Goal: Transaction & Acquisition: Download file/media

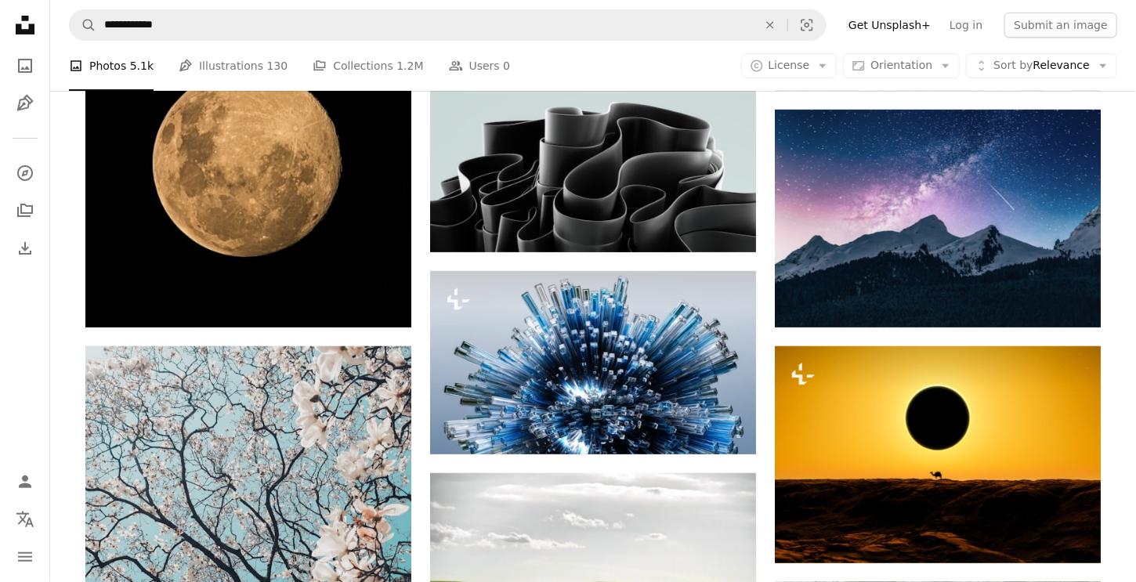
scroll to position [22870, 0]
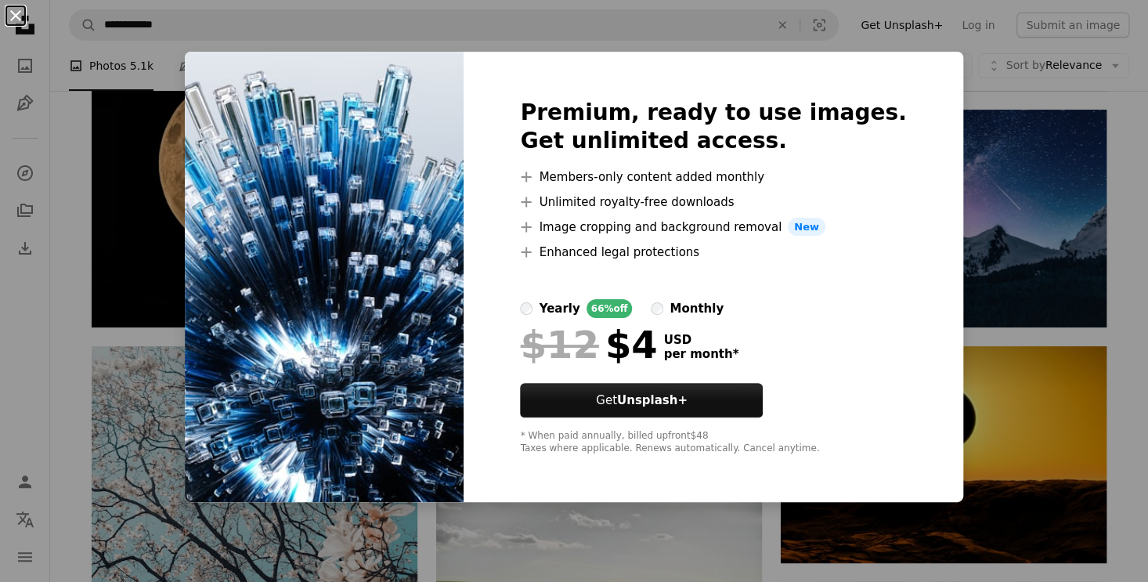
click at [17, 20] on button "An X shape" at bounding box center [15, 15] width 19 height 19
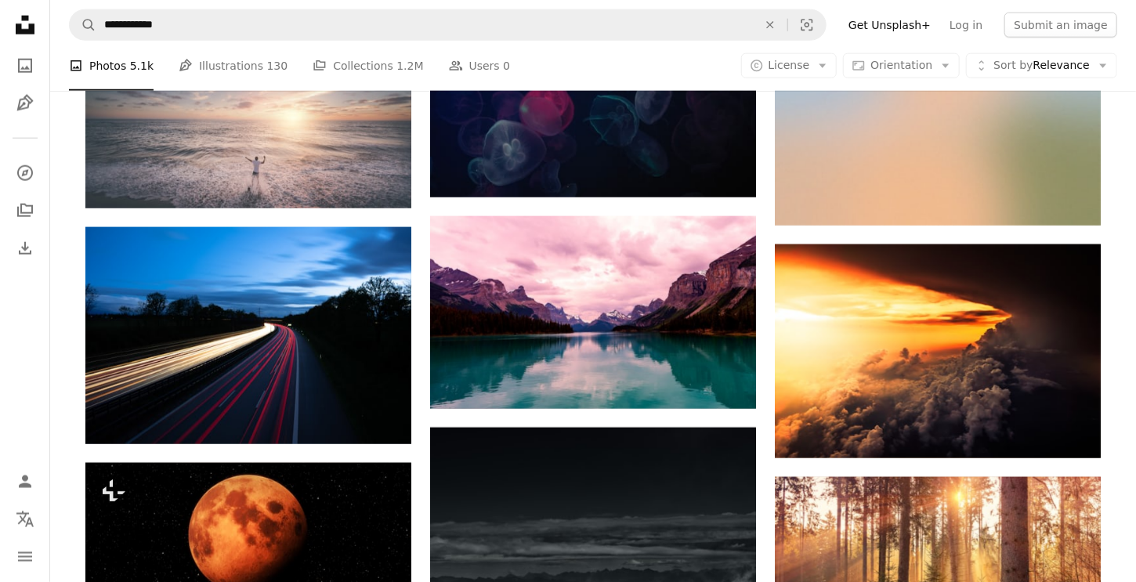
scroll to position [26536, 0]
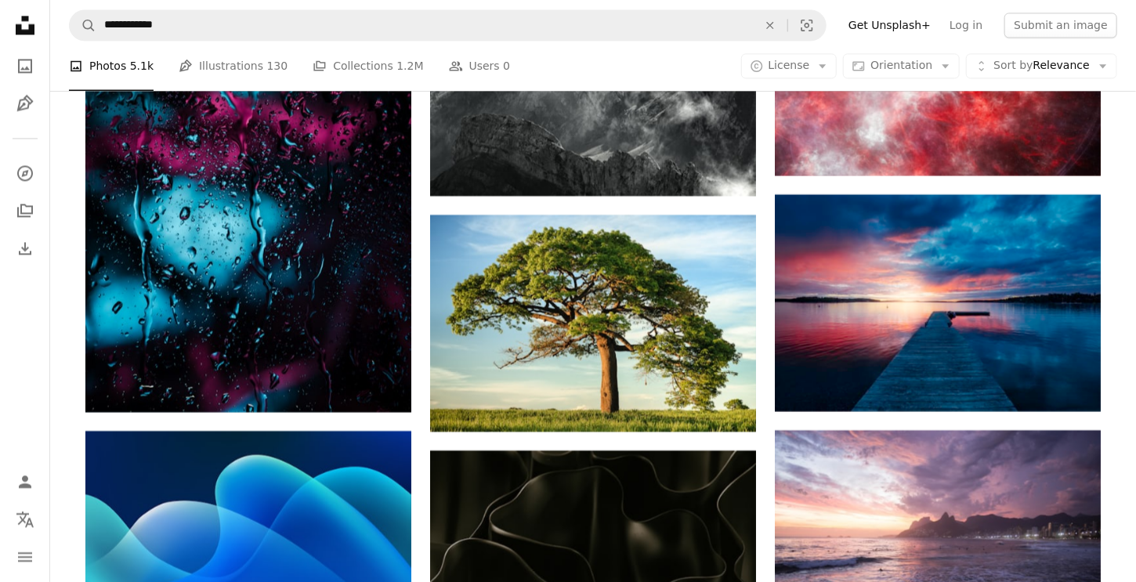
scroll to position [27320, 0]
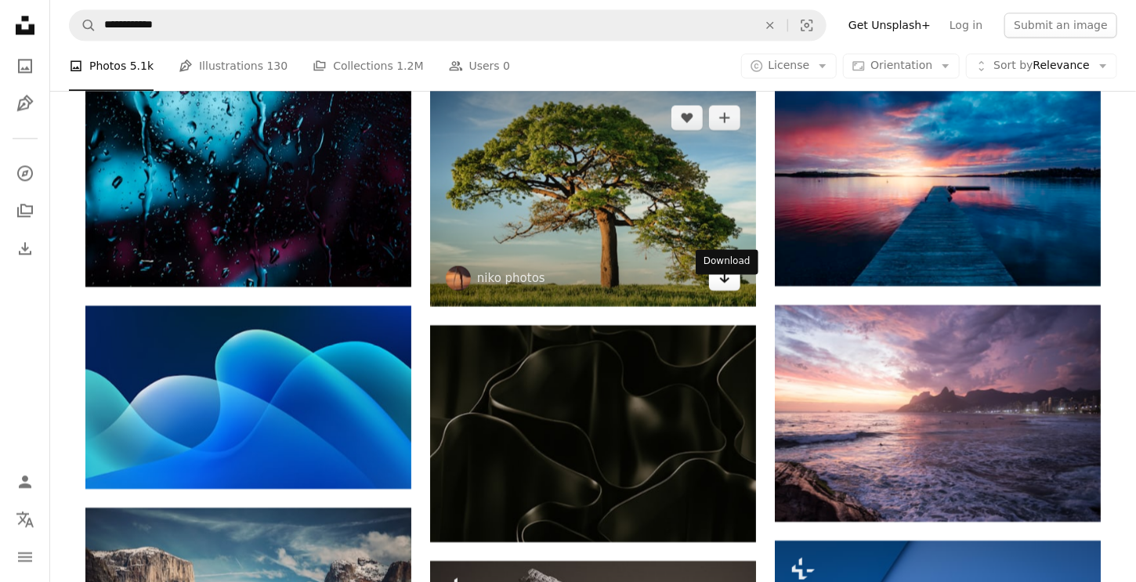
click at [728, 291] on link "Arrow pointing down" at bounding box center [724, 278] width 31 height 25
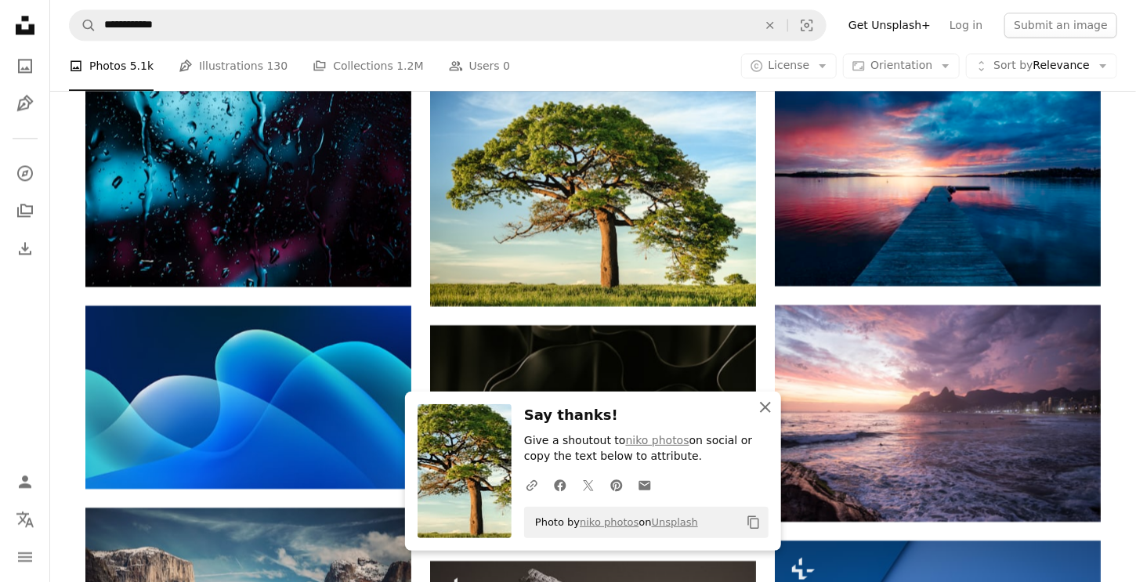
click at [767, 411] on icon "An X shape" at bounding box center [765, 407] width 19 height 19
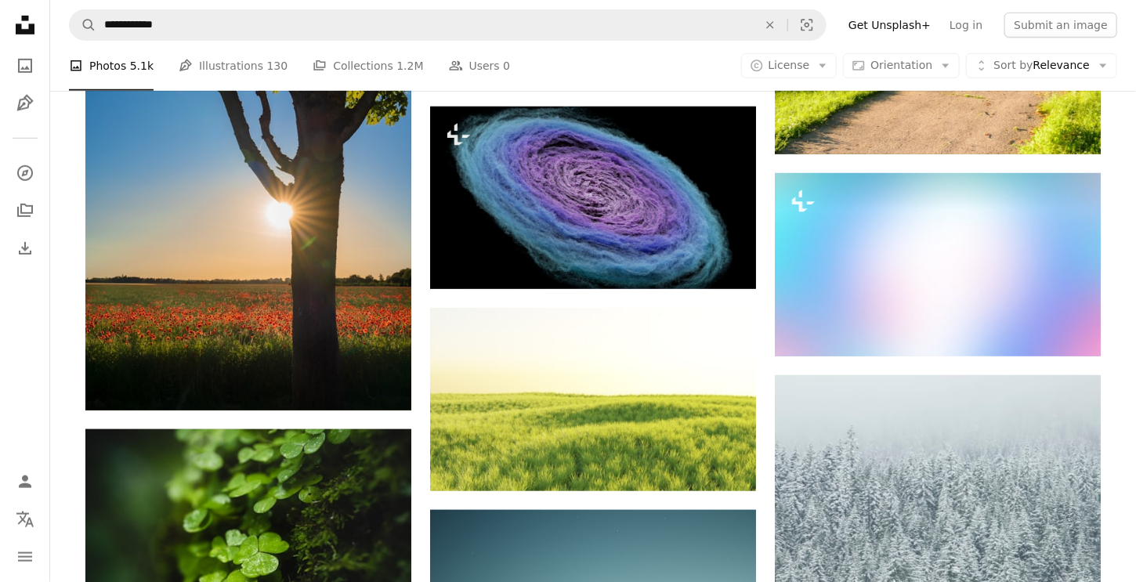
scroll to position [29012, 0]
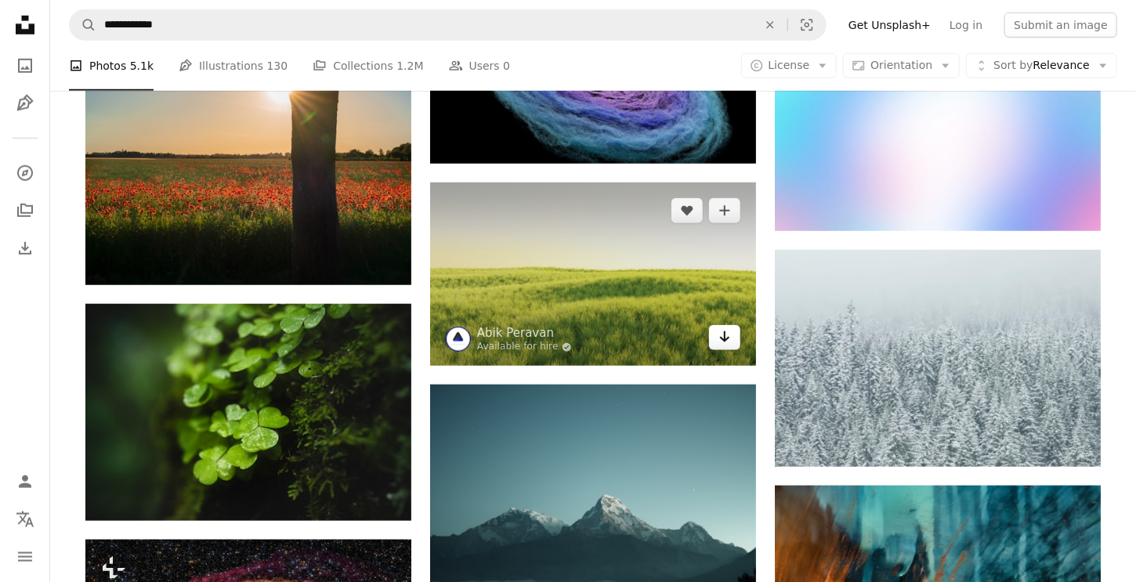
click at [732, 350] on link "Arrow pointing down" at bounding box center [724, 337] width 31 height 25
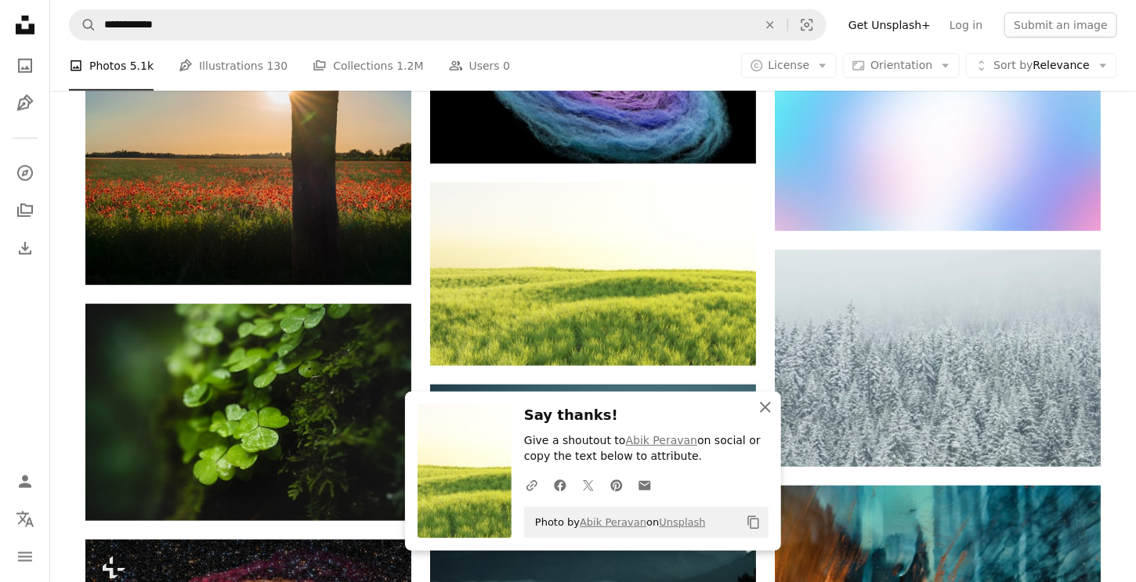
click at [771, 416] on icon "An X shape" at bounding box center [765, 407] width 19 height 19
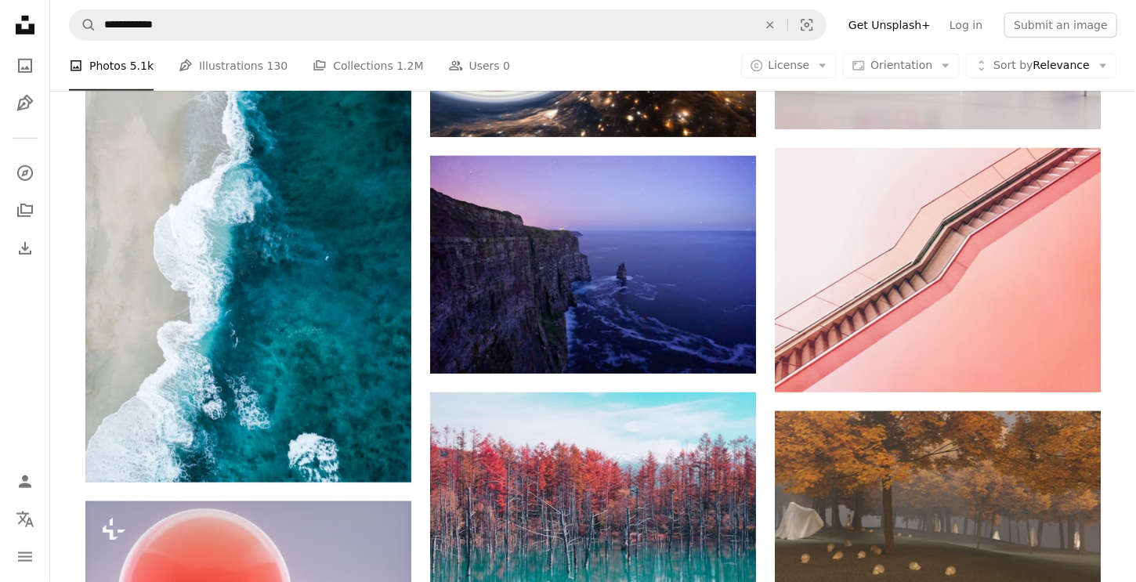
scroll to position [31801, 0]
